Goal: Task Accomplishment & Management: Manage account settings

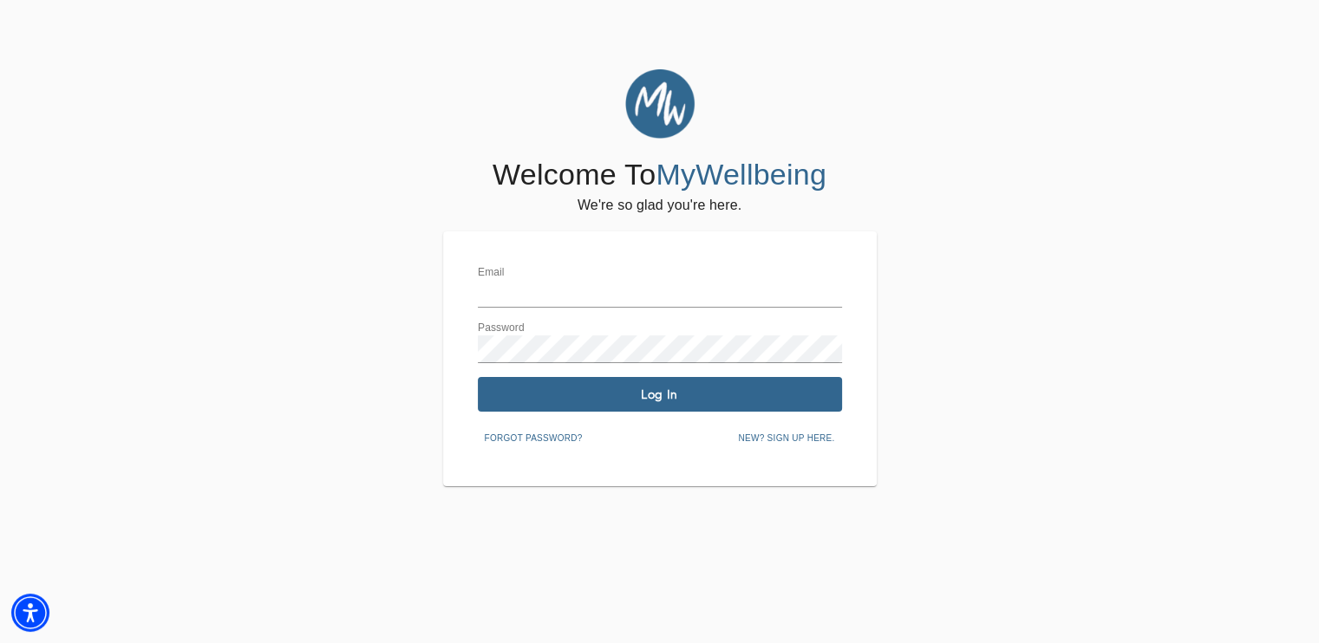
type input "[EMAIL_ADDRESS][DOMAIN_NAME]"
click at [548, 391] on span "Log In" at bounding box center [660, 395] width 350 height 16
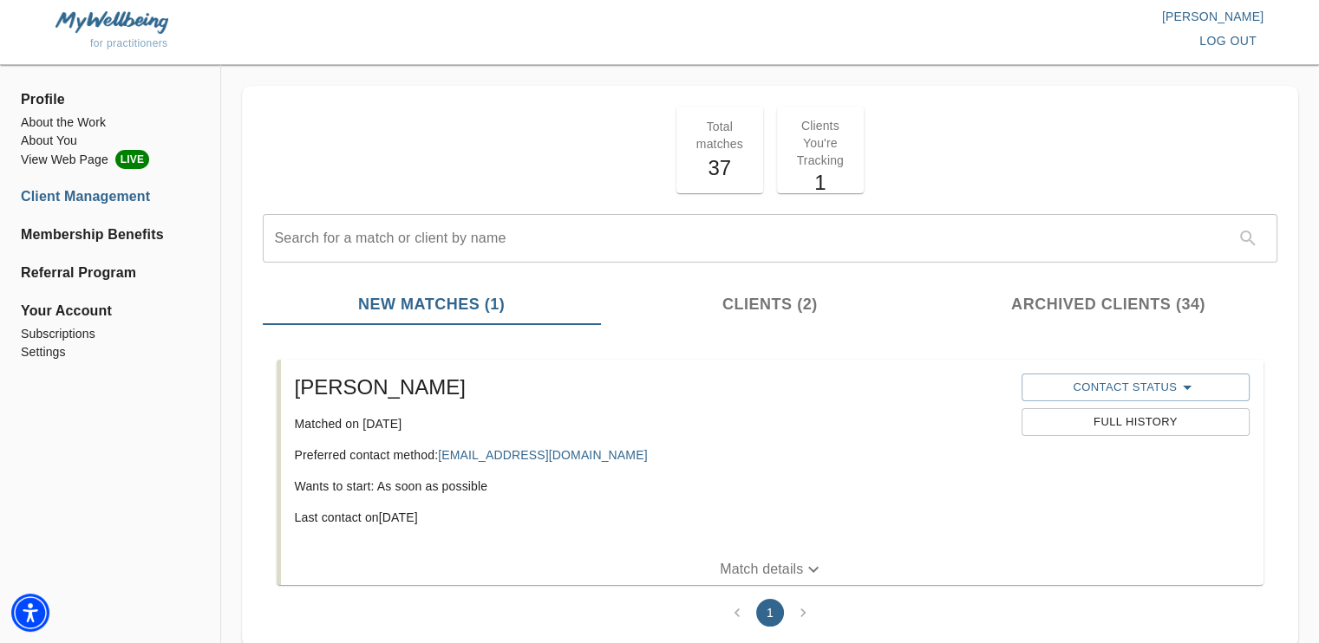
click at [83, 112] on ul "Profile About the Work About You View Web Page LIVE Client Management Membershi…" at bounding box center [110, 230] width 179 height 303
click at [73, 120] on li "About the Work" at bounding box center [110, 123] width 179 height 18
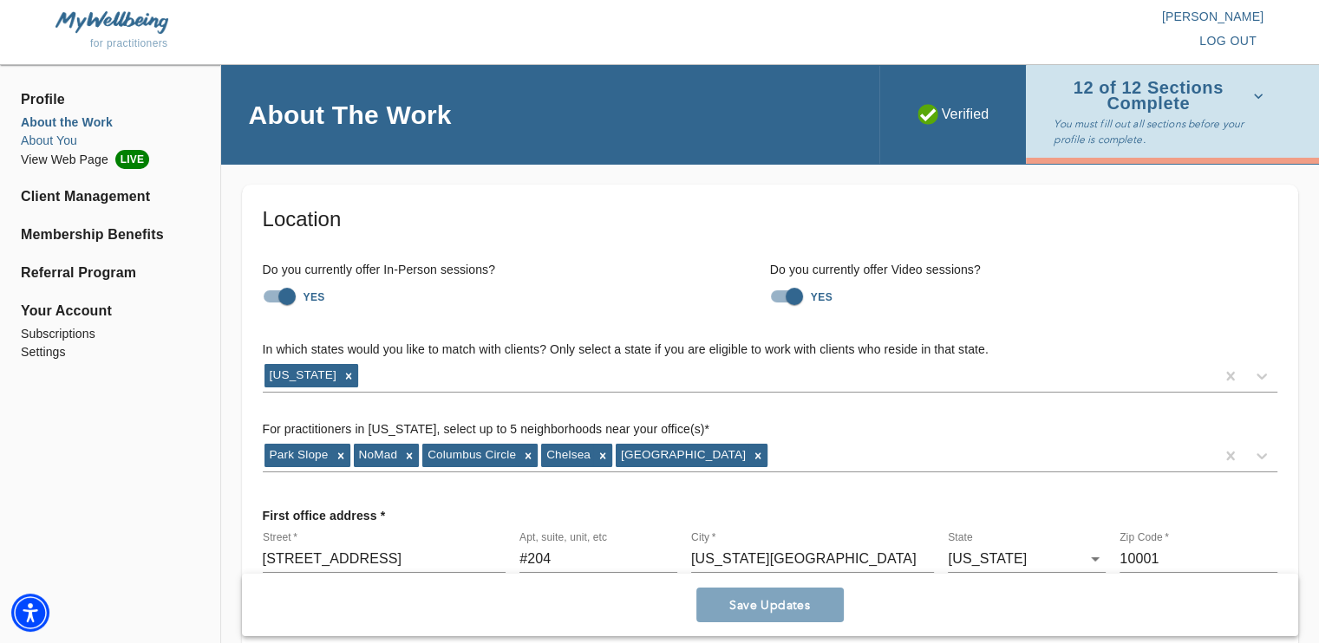
click at [57, 143] on li "About You" at bounding box center [110, 141] width 179 height 18
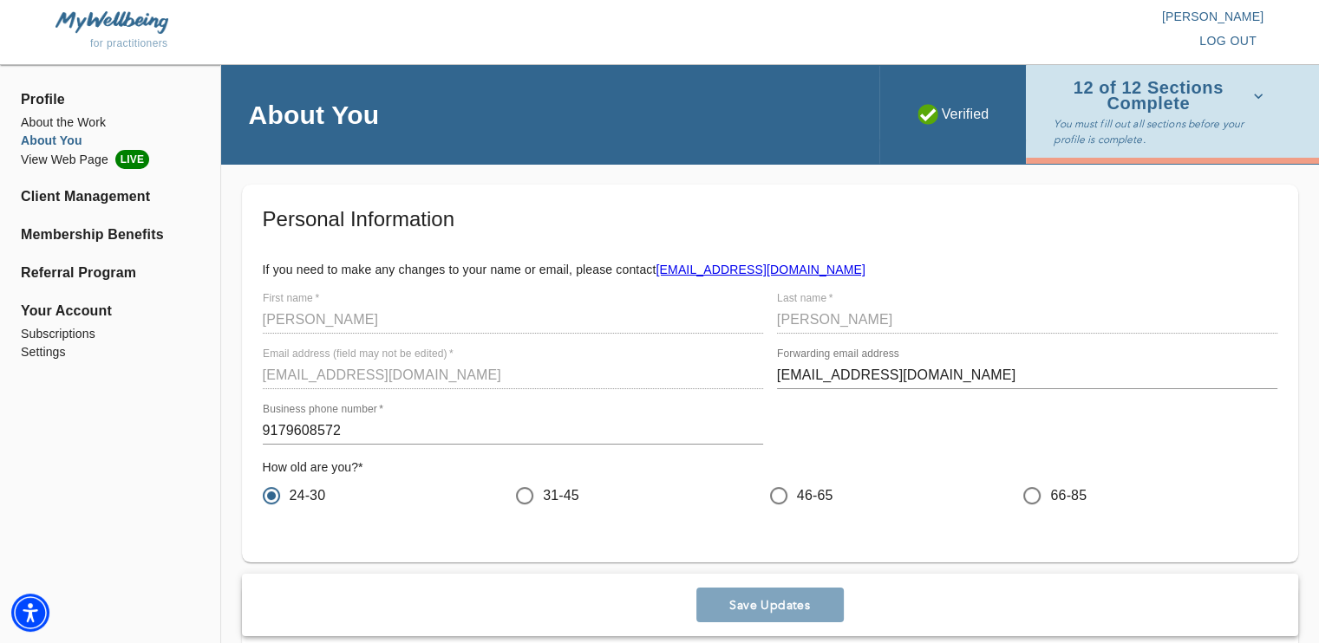
click at [787, 271] on link "[EMAIL_ADDRESS][DOMAIN_NAME]" at bounding box center [759, 270] width 209 height 14
drag, startPoint x: 825, startPoint y: 268, endPoint x: 656, endPoint y: 271, distance: 169.1
click at [656, 271] on p "If you need to make any changes to your name or email, please contact [EMAIL_AD…" at bounding box center [770, 269] width 1014 height 17
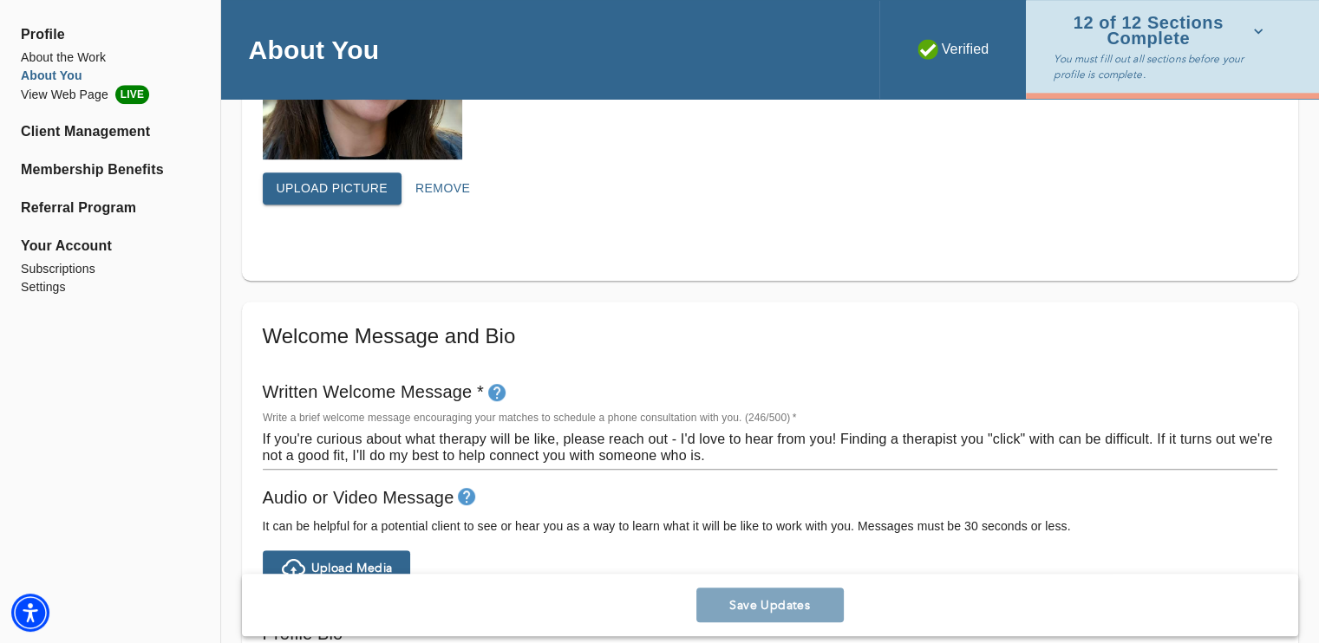
scroll to position [520, 0]
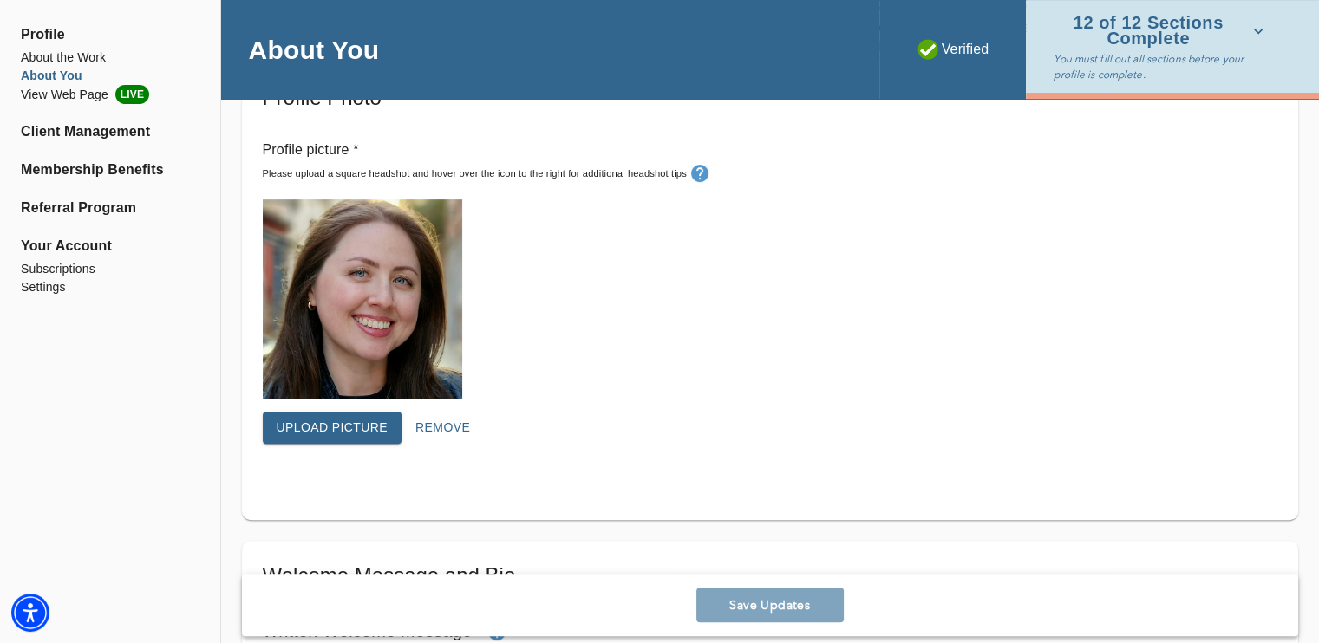
click at [354, 434] on span "Upload picture" at bounding box center [333, 428] width 112 height 22
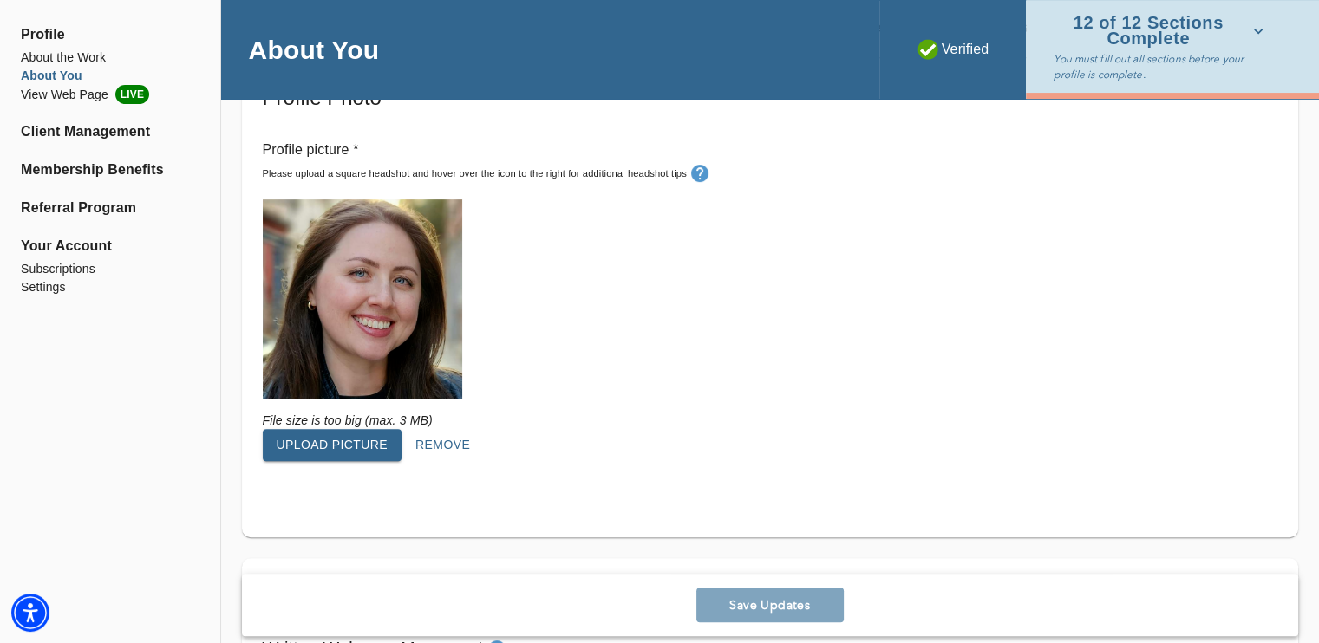
click at [329, 440] on span "Upload picture" at bounding box center [333, 445] width 112 height 22
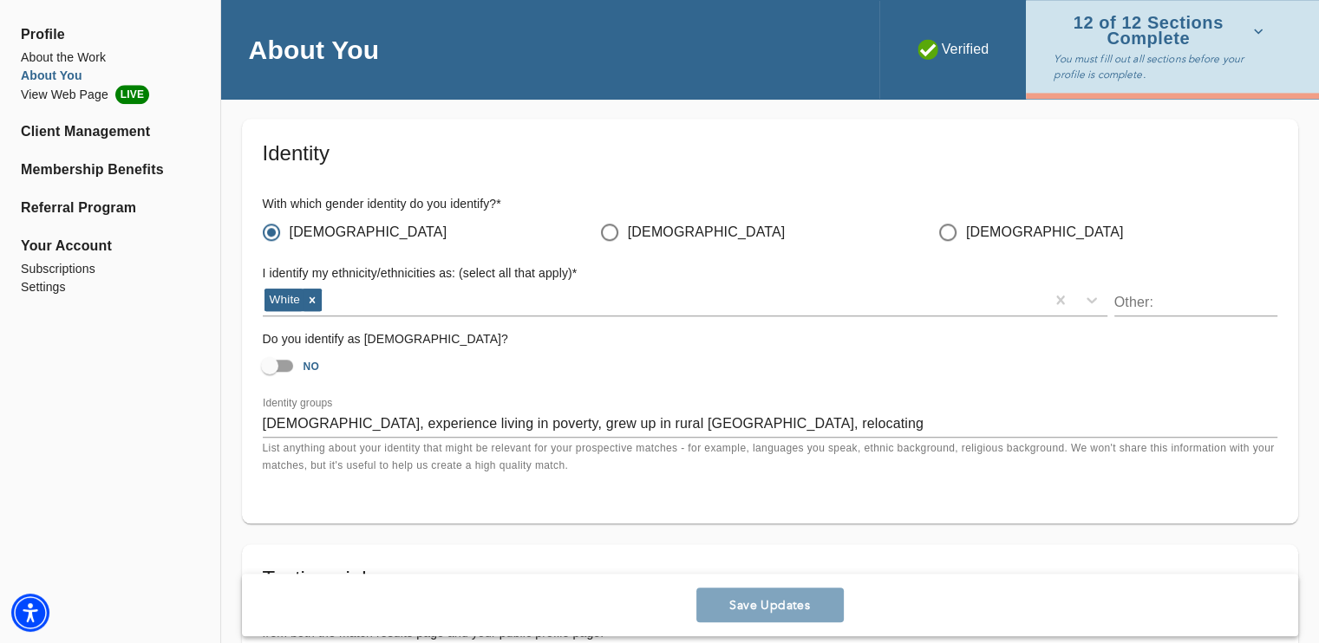
scroll to position [666, 0]
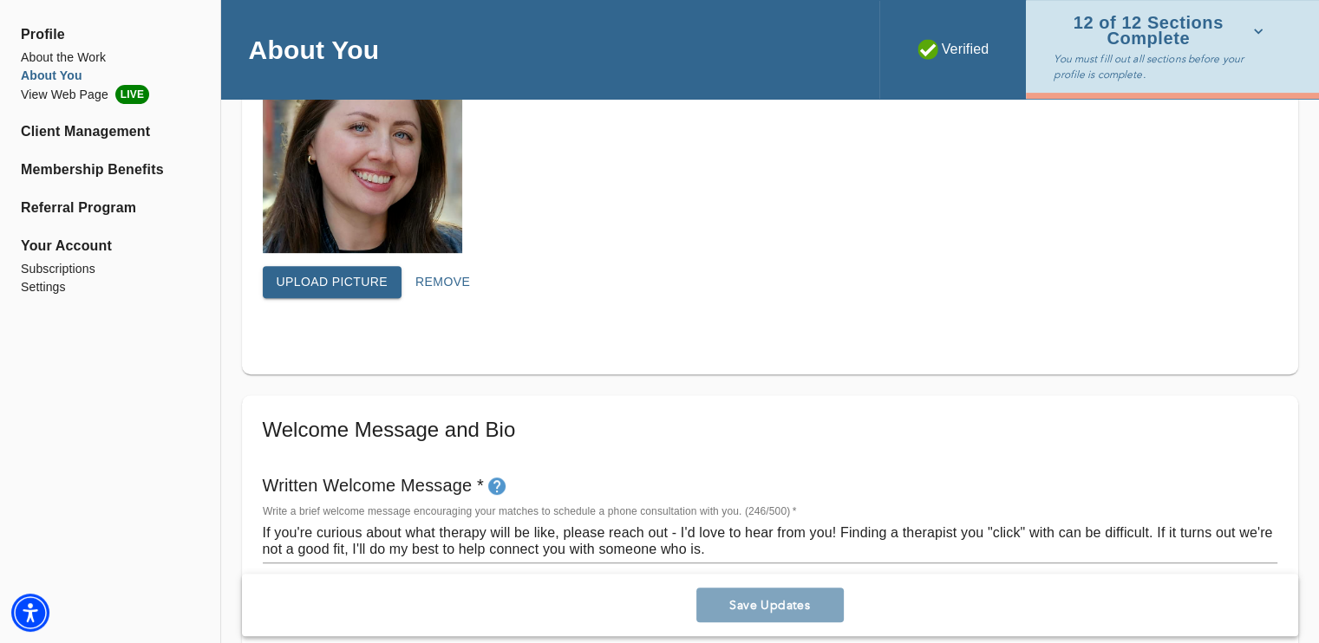
click at [826, 539] on textarea "If you're curious about what therapy will be like, please reach out - I'd love …" at bounding box center [770, 541] width 1014 height 33
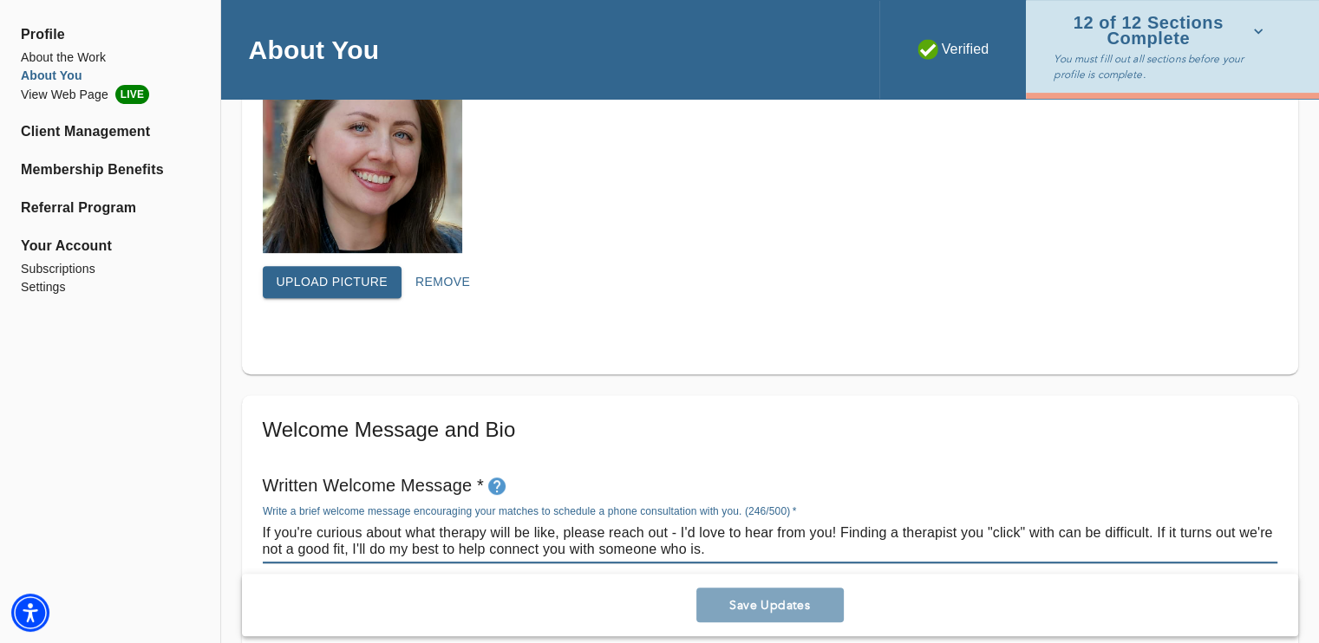
click at [829, 538] on textarea "If you're curious about what therapy will be like, please reach out - I'd love …" at bounding box center [770, 541] width 1014 height 33
click at [77, 65] on li "About the Work" at bounding box center [110, 58] width 179 height 18
